Goal: Task Accomplishment & Management: Use online tool/utility

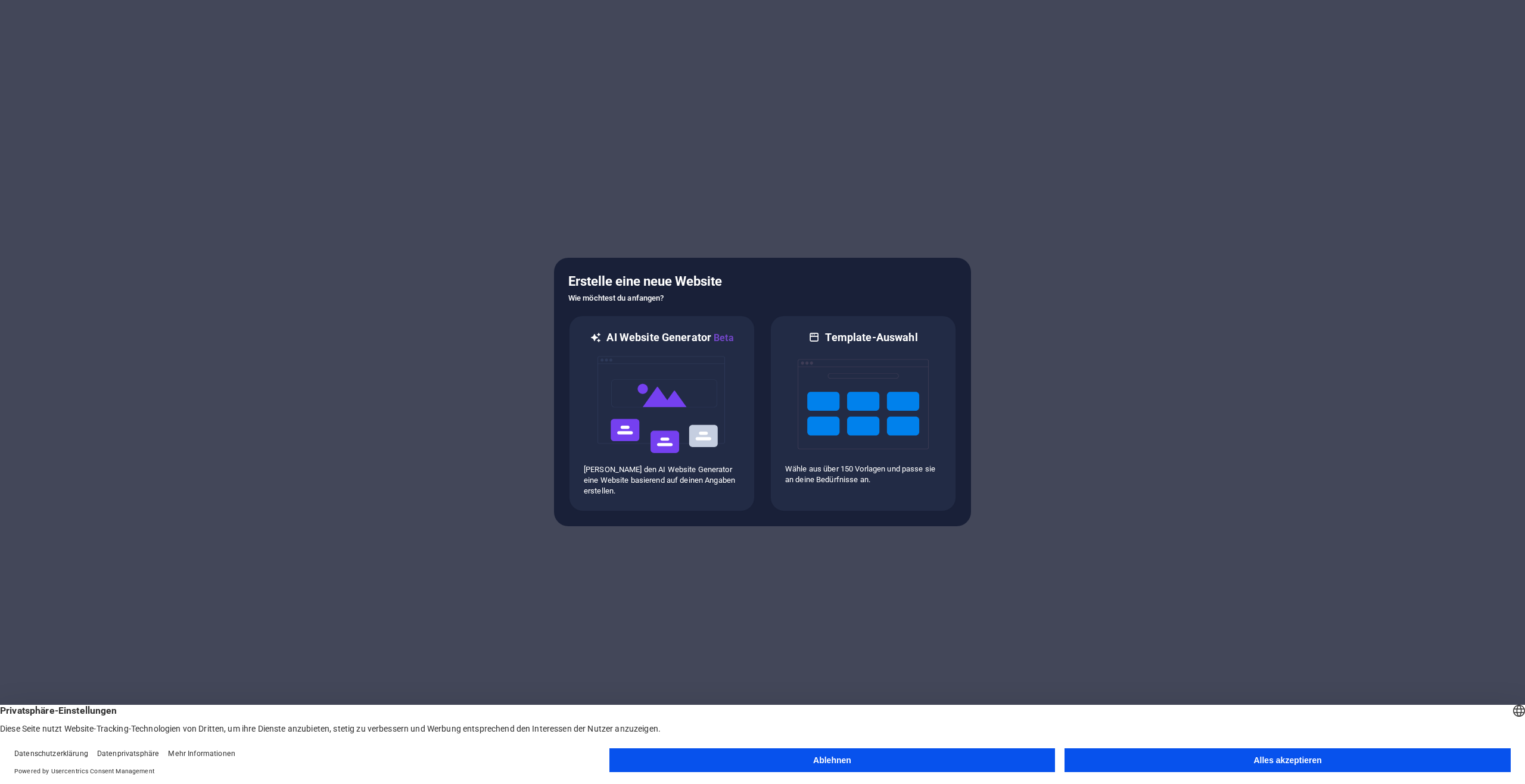
click at [1156, 763] on button "Alles akzeptieren" at bounding box center [1287, 760] width 446 height 24
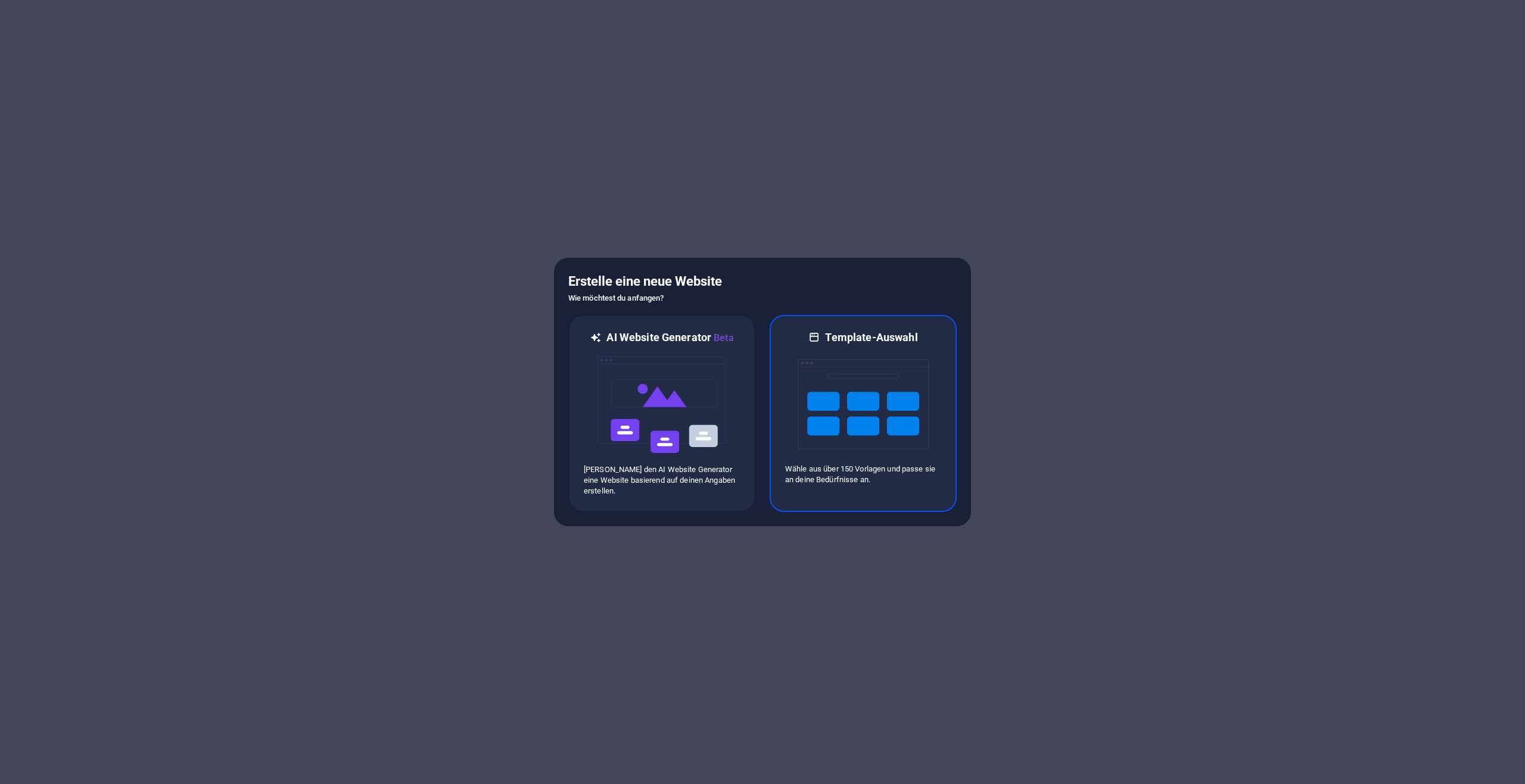
click at [841, 387] on img at bounding box center [863, 404] width 131 height 119
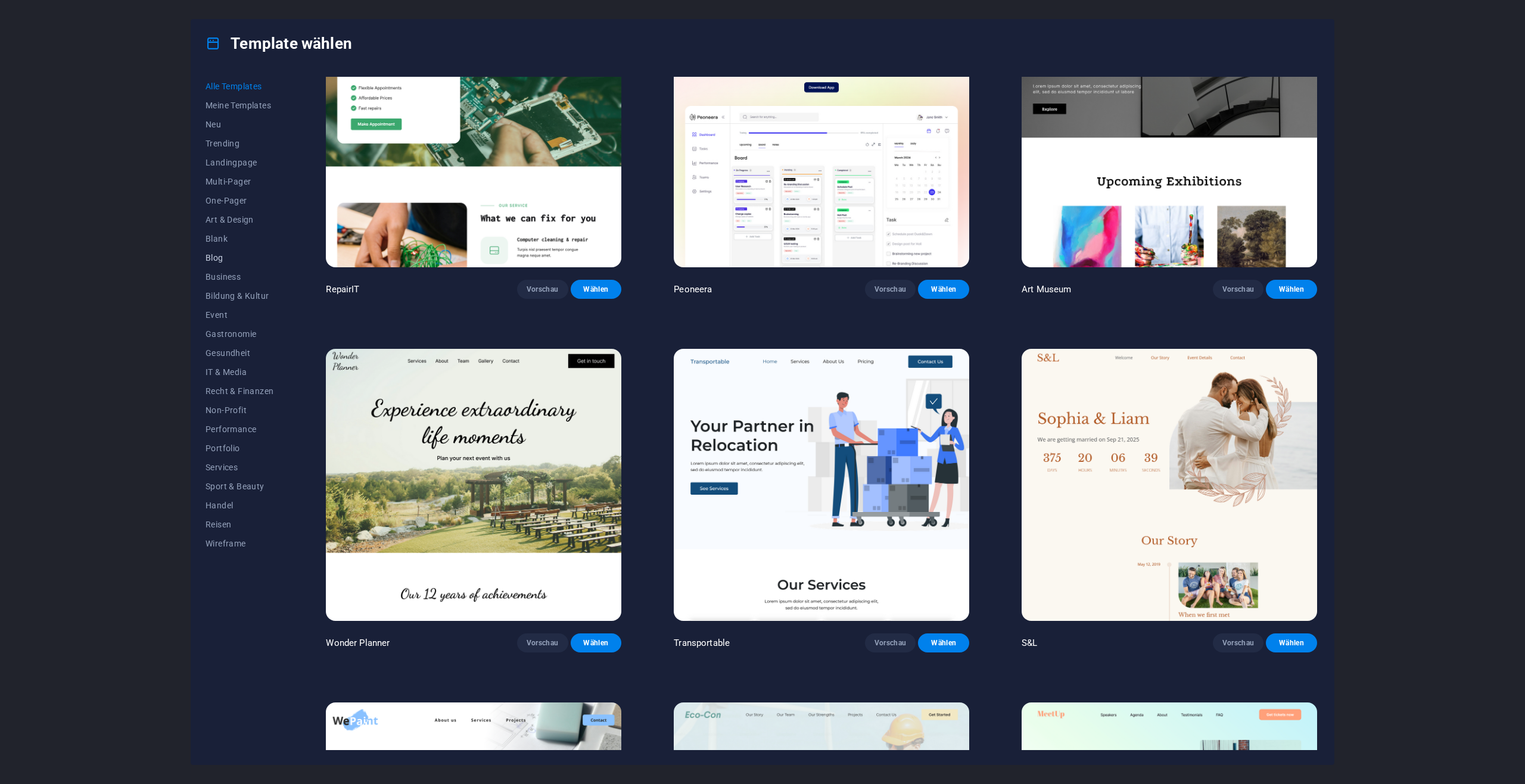
scroll to position [417, 0]
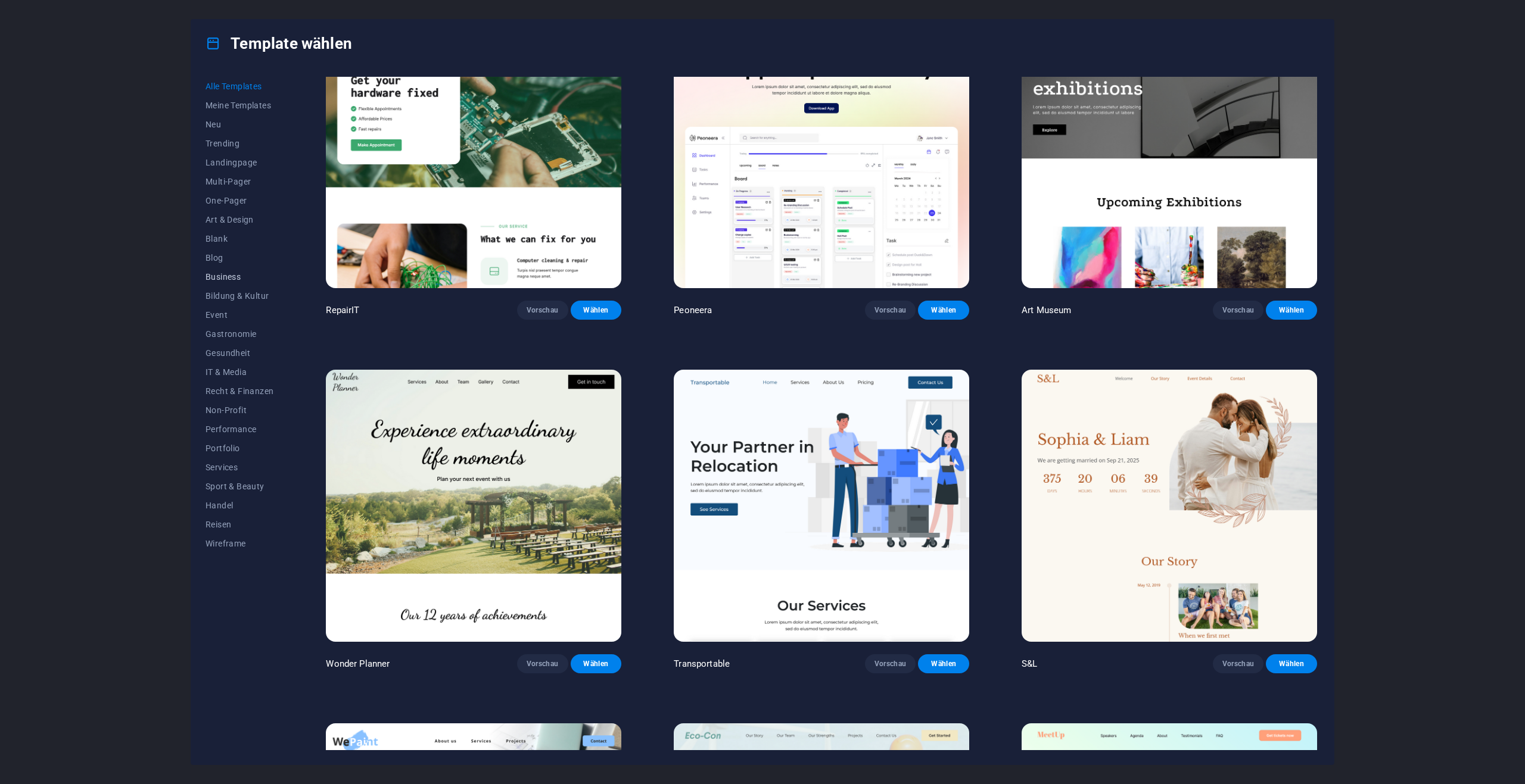
click at [224, 273] on span "Business" at bounding box center [239, 277] width 68 height 10
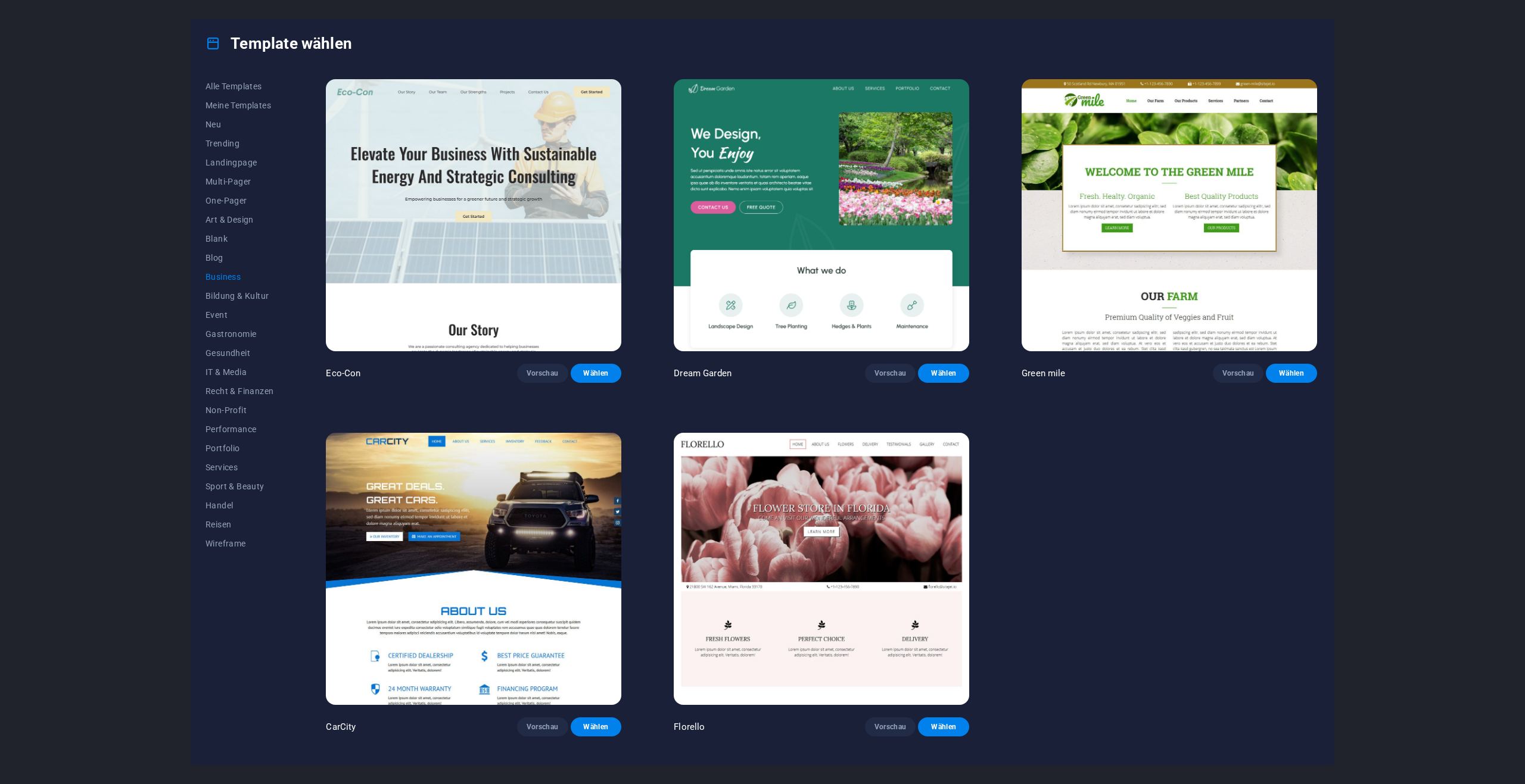
scroll to position [0, 0]
click at [890, 726] on span "Vorschau" at bounding box center [891, 727] width 32 height 10
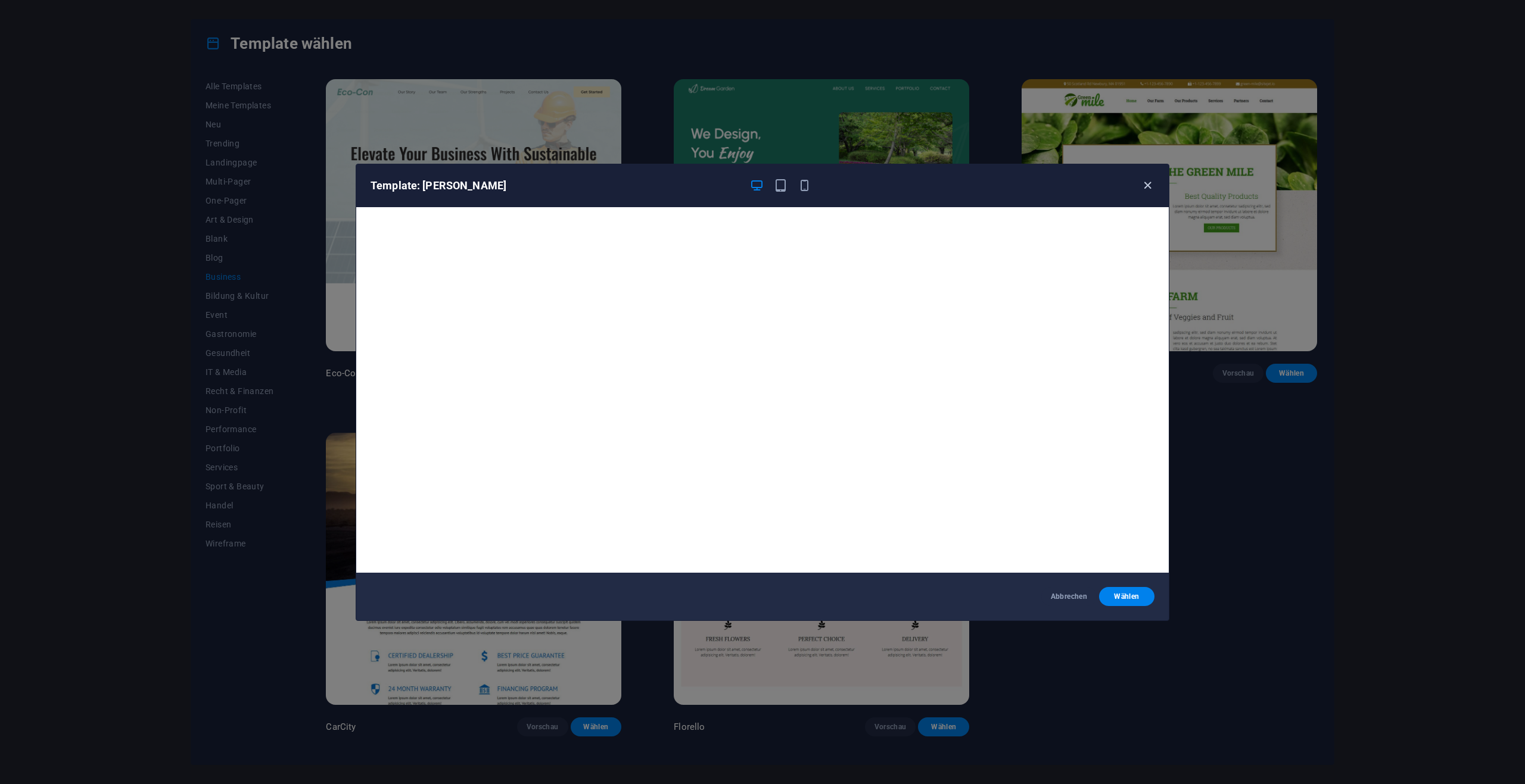
click at [1146, 181] on icon "button" at bounding box center [1148, 185] width 14 height 14
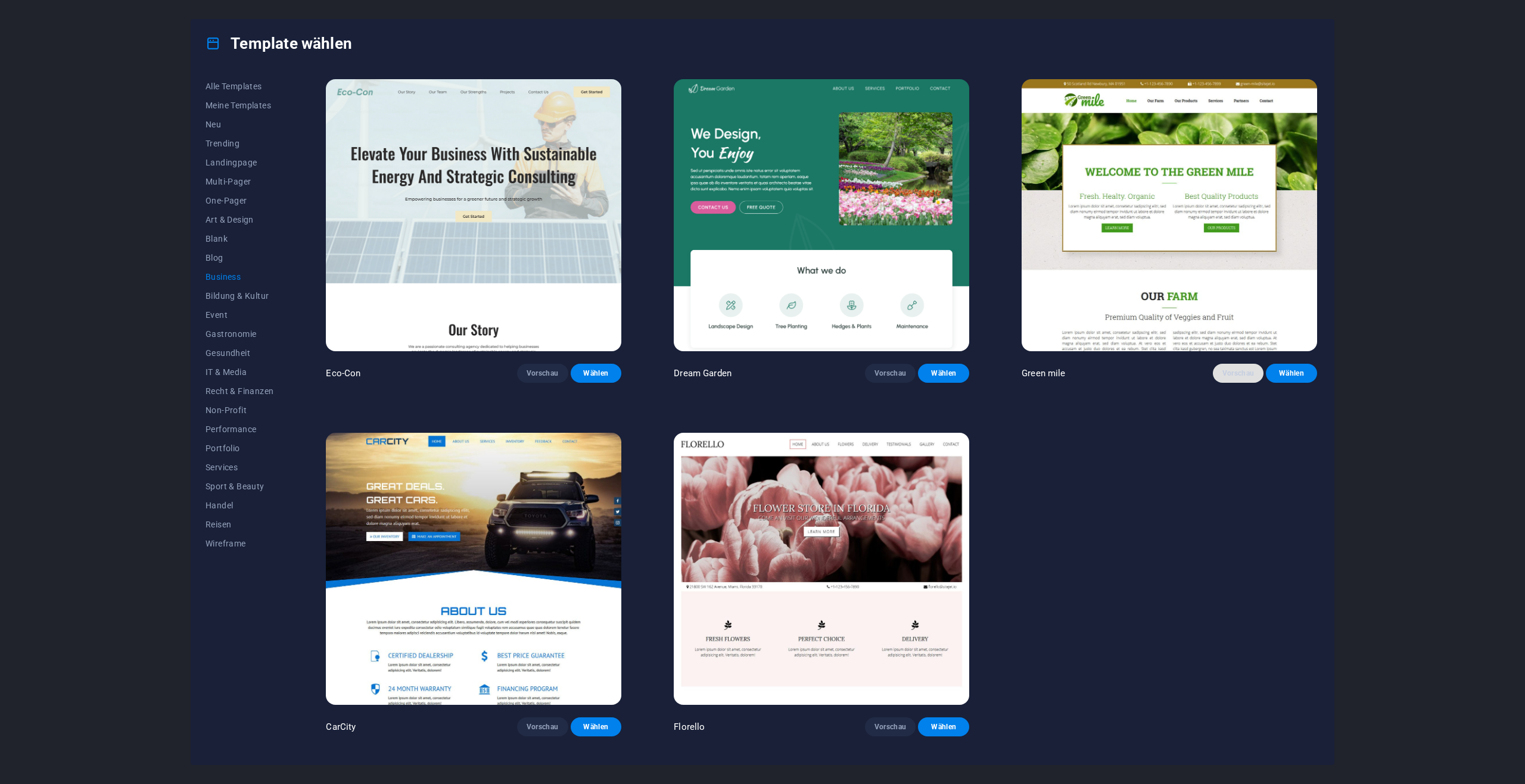
click at [1225, 375] on span "Vorschau" at bounding box center [1238, 373] width 32 height 10
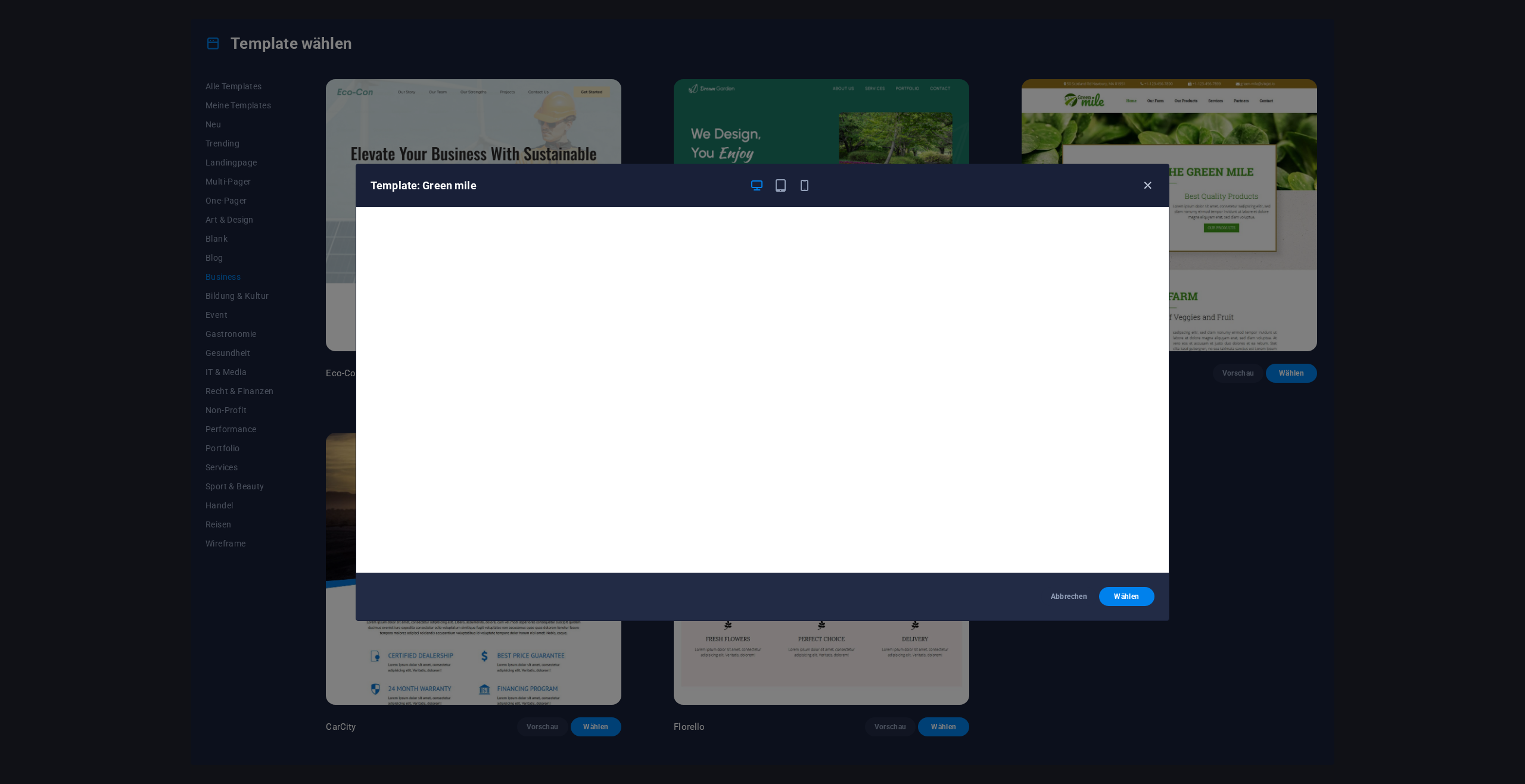
click at [1147, 179] on icon "button" at bounding box center [1148, 185] width 14 height 14
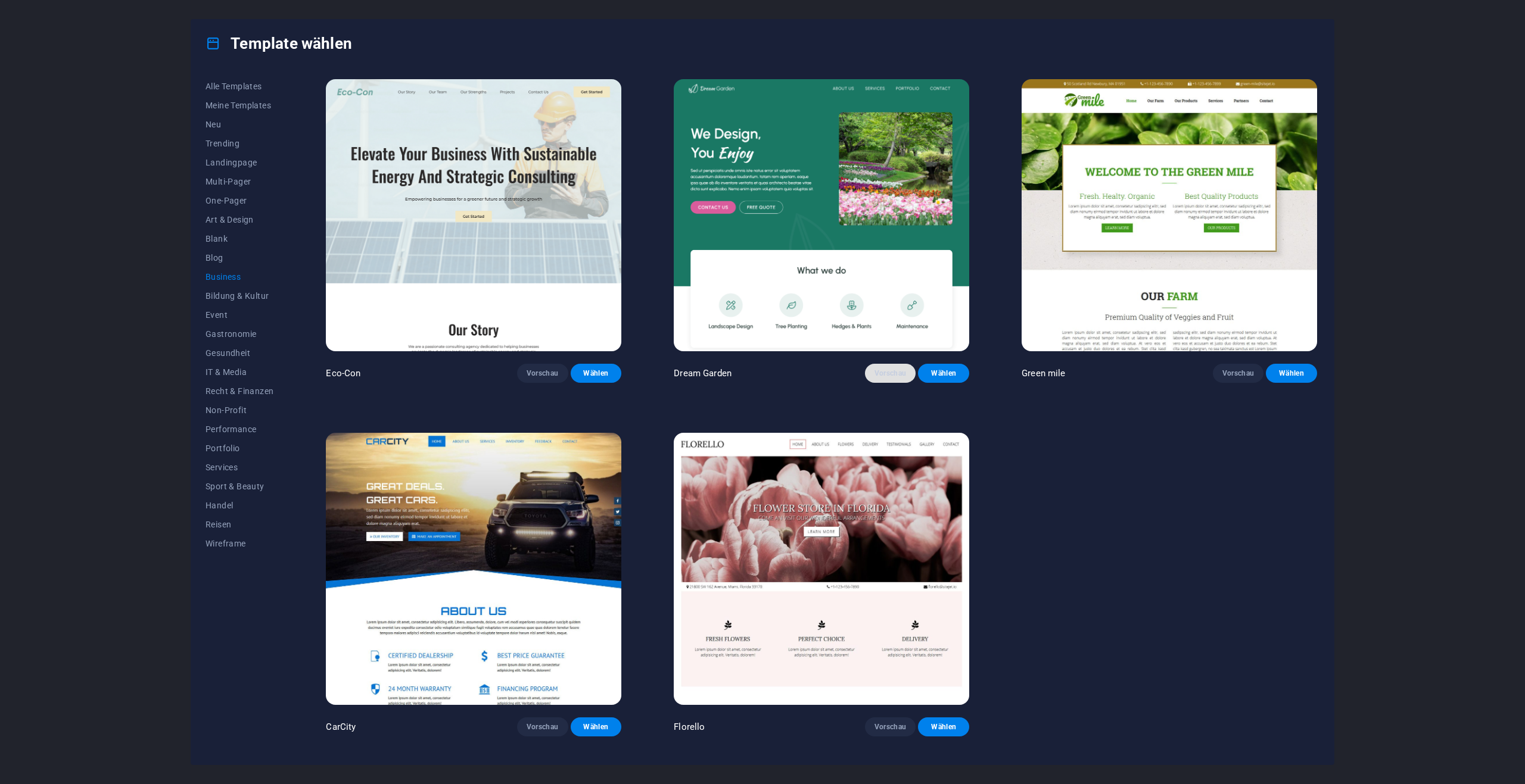
click at [901, 373] on span "Vorschau" at bounding box center [891, 373] width 32 height 10
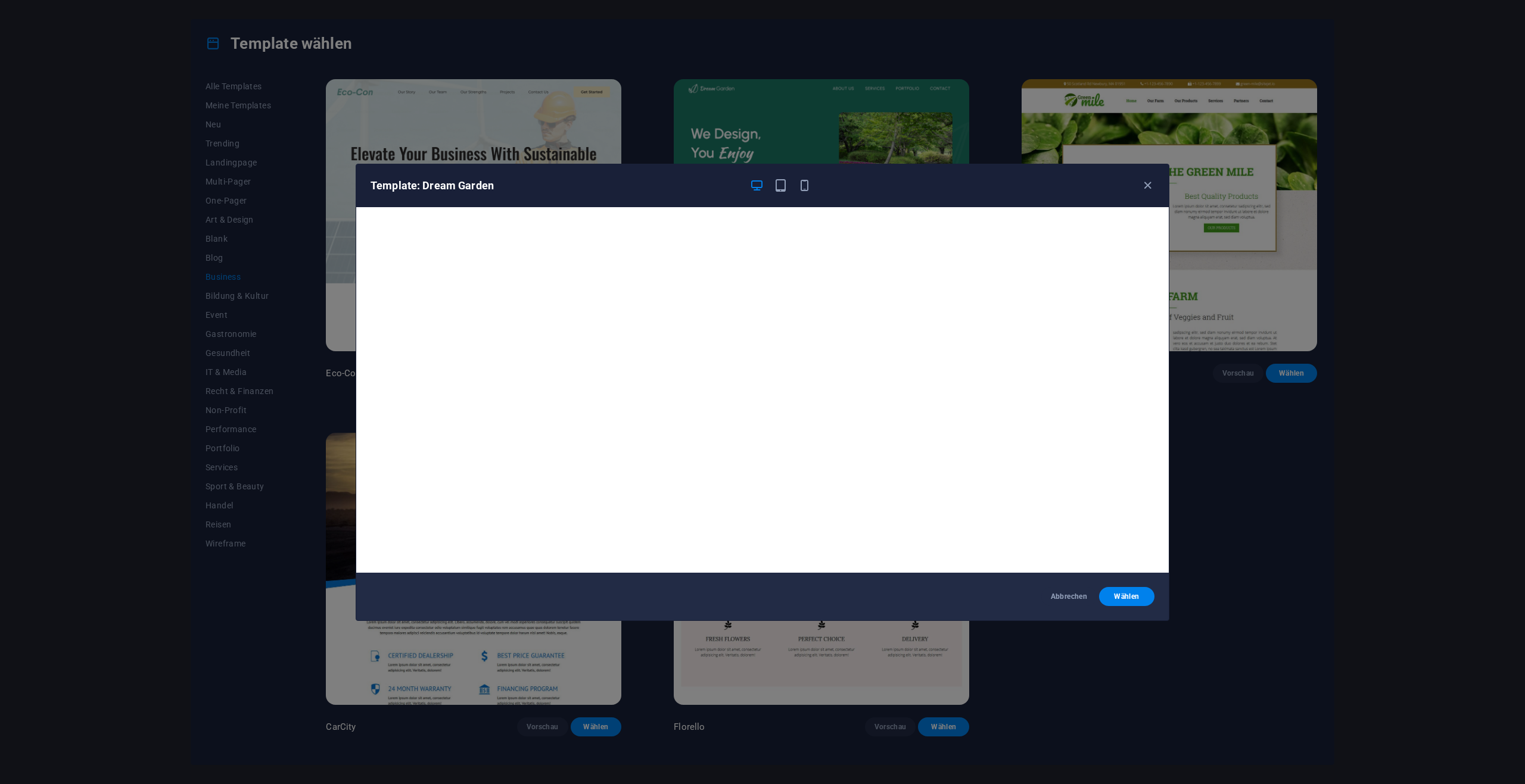
click at [1145, 185] on icon "button" at bounding box center [1148, 185] width 14 height 14
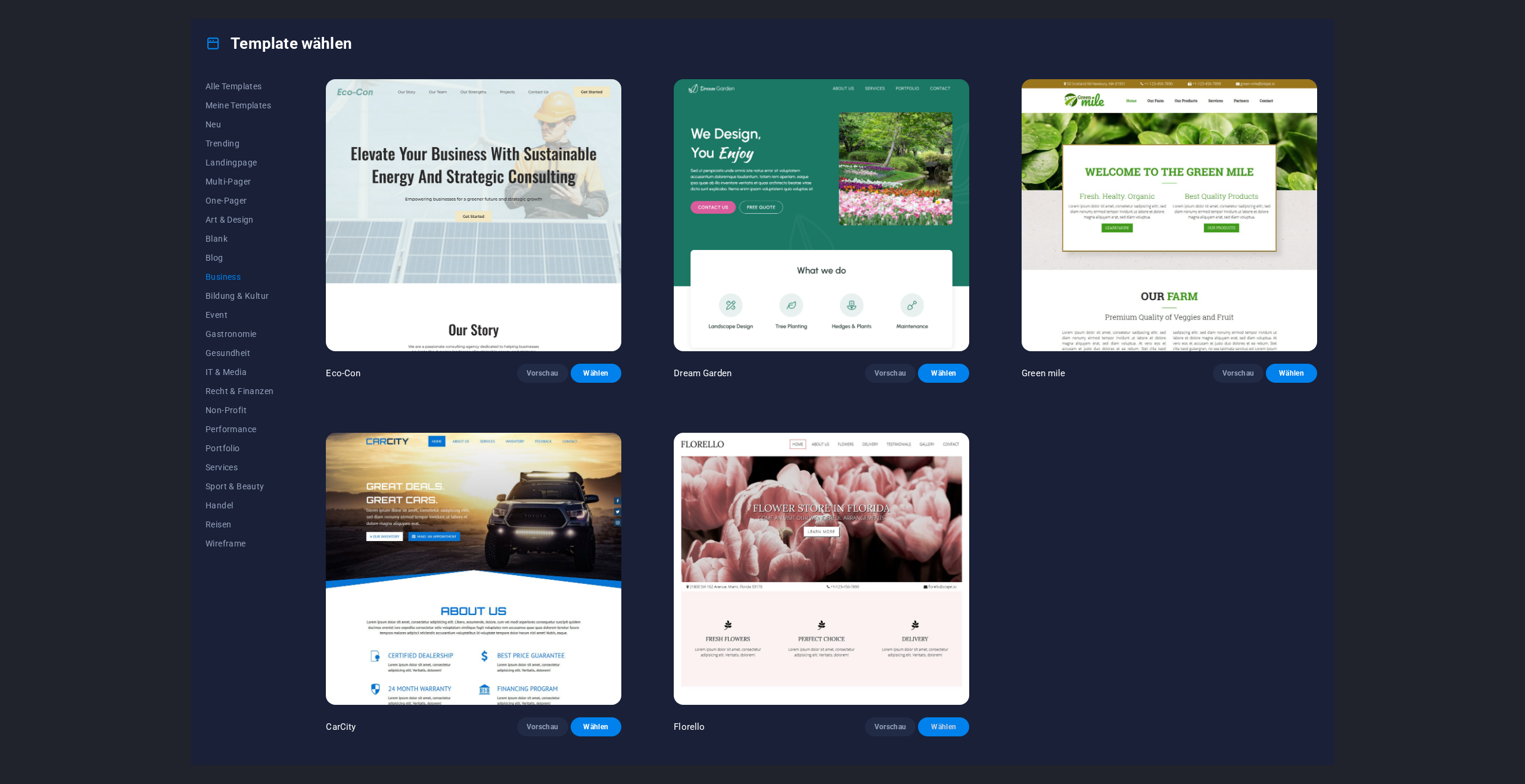
click at [954, 722] on span "Wählen" at bounding box center [944, 727] width 32 height 10
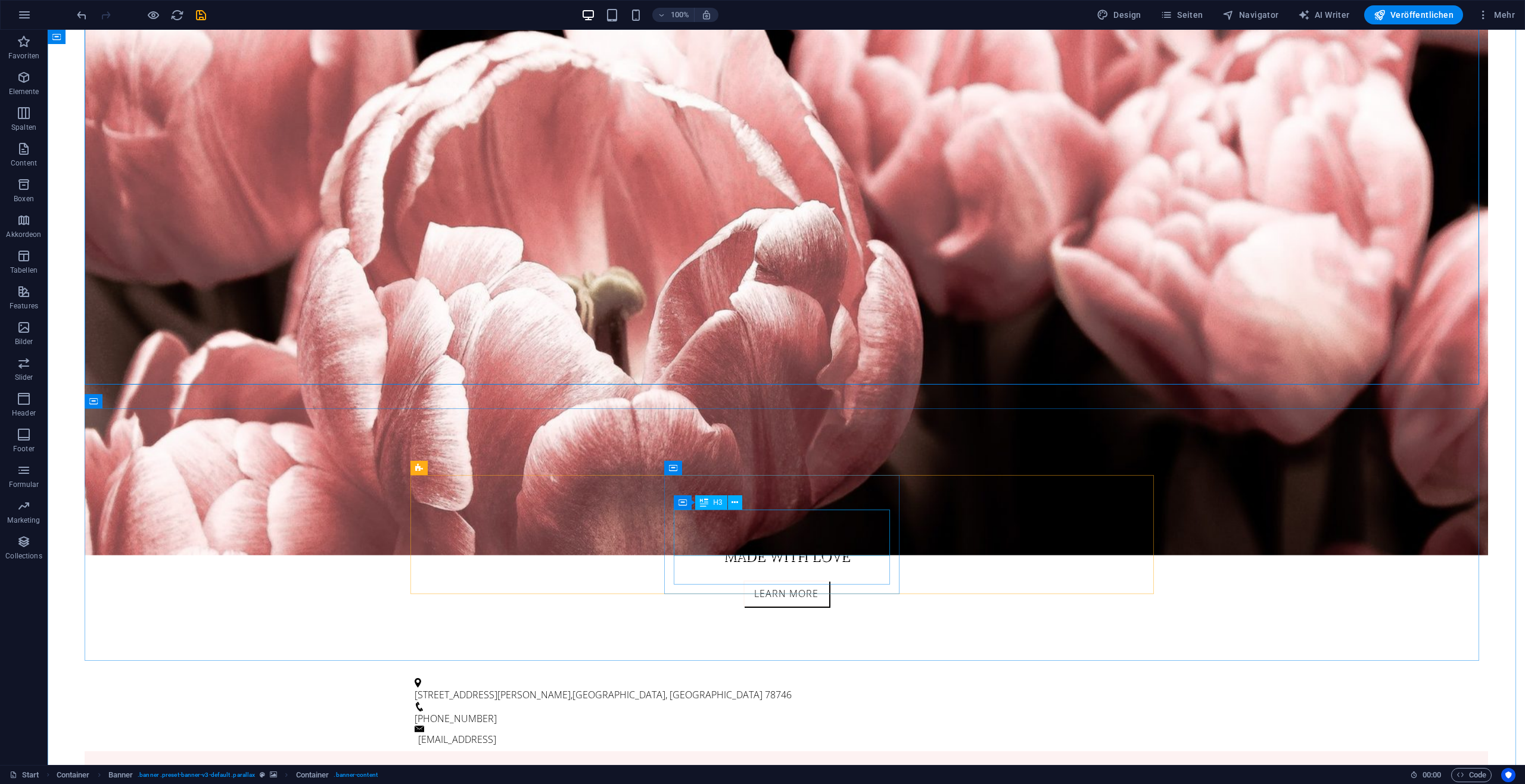
scroll to position [357, 0]
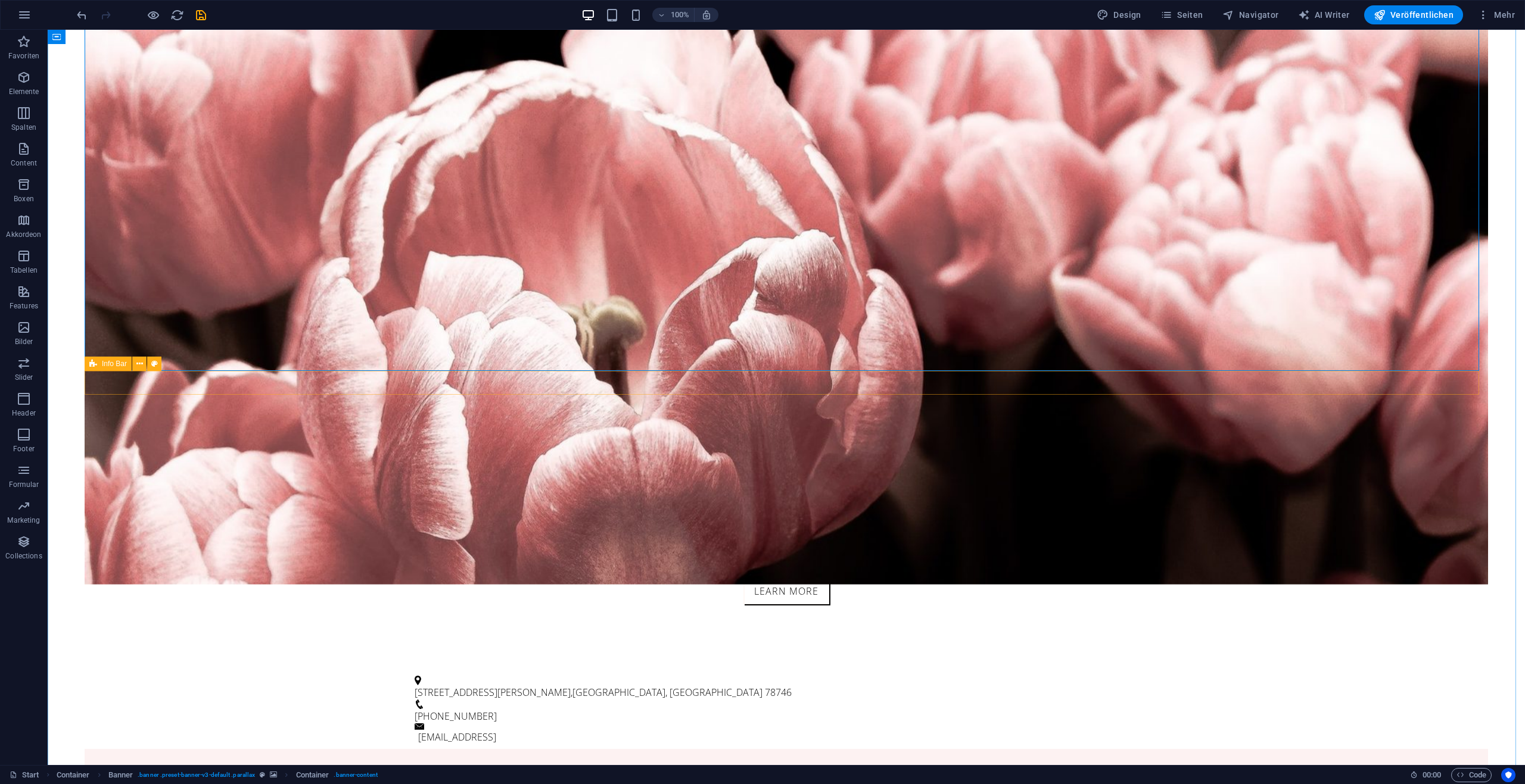
click at [609, 671] on div "2131 William Barton Dr , Austin, TX 78746 +1 1234 56789 57d45d66fc82d3ab8737016…" at bounding box center [786, 710] width 1403 height 78
click at [604, 671] on div "2131 William Barton Dr , Austin, TX 78746 +1 1234 56789 57d45d66fc82d3ab8737016…" at bounding box center [786, 710] width 1403 height 78
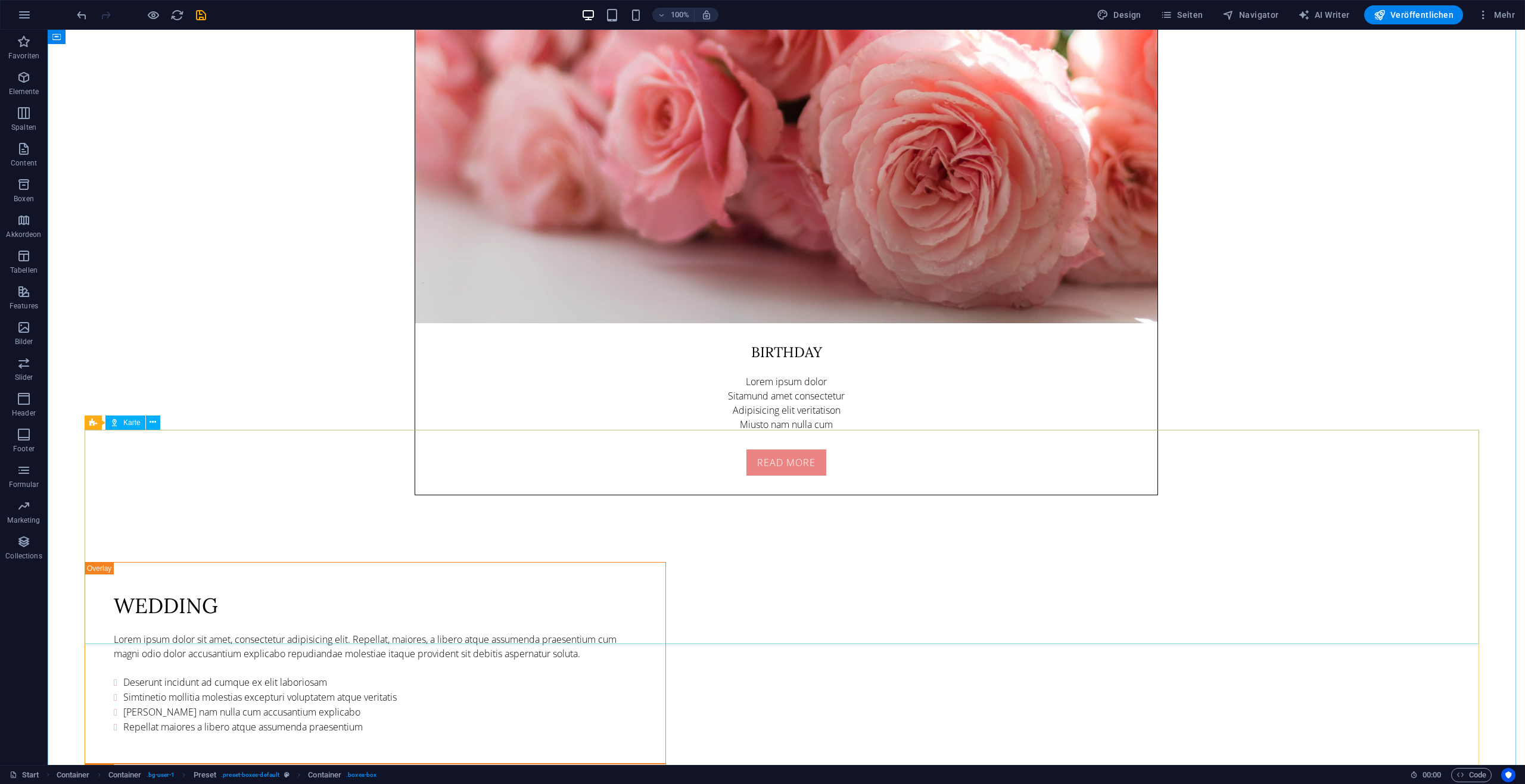
scroll to position [4566, 0]
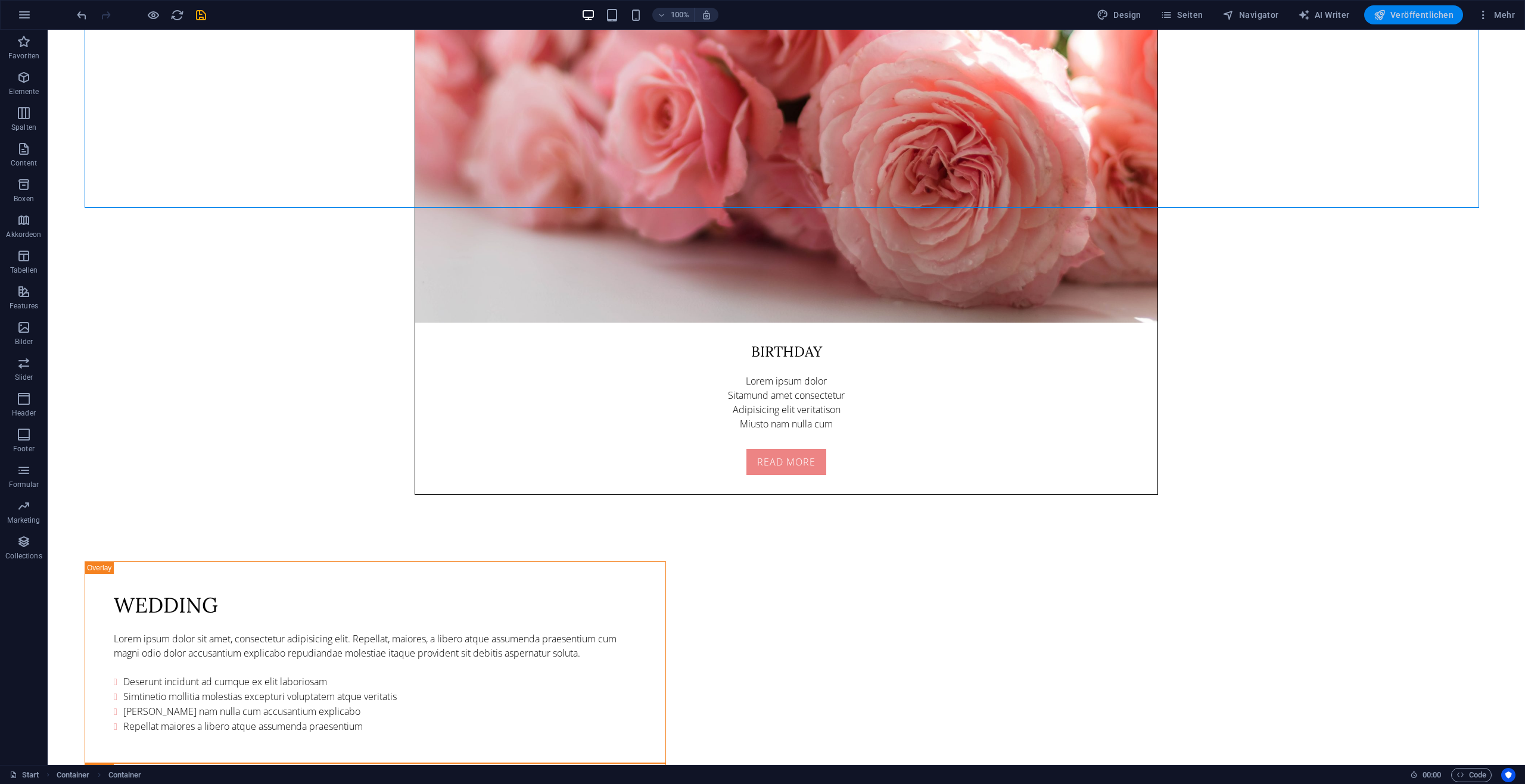
click at [1419, 13] on span "Veröffentlichen" at bounding box center [1413, 15] width 80 height 12
checkbox input "false"
